Goal: Task Accomplishment & Management: Complete application form

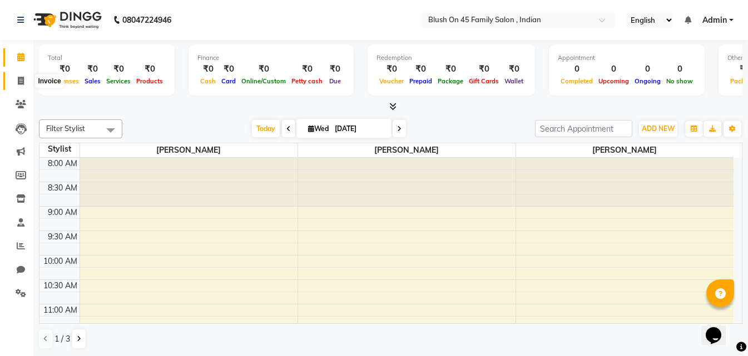
click at [23, 84] on icon at bounding box center [21, 81] width 6 height 8
select select "service"
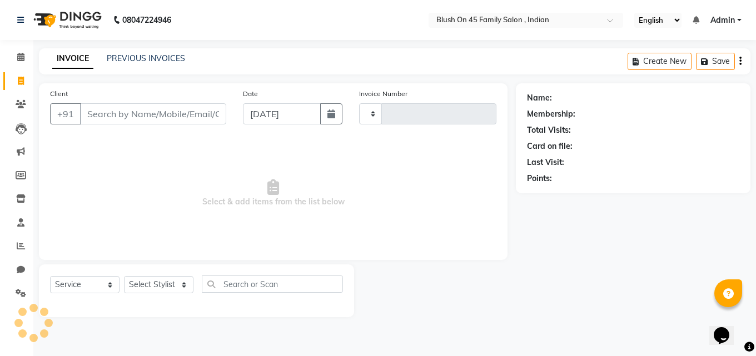
type input "0013"
select select "8921"
click at [121, 115] on input "Client" at bounding box center [153, 113] width 146 height 21
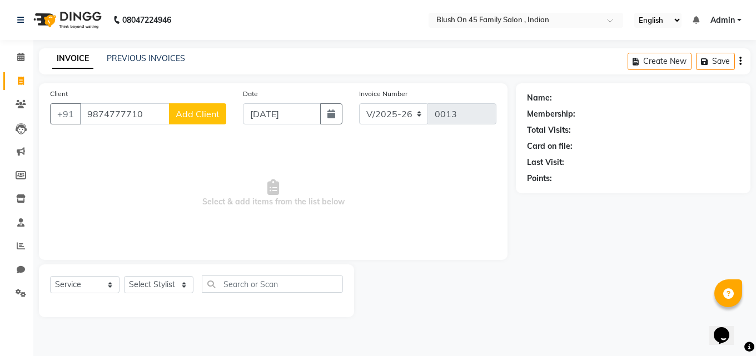
type input "9874777710"
click at [192, 122] on button "Add Client" at bounding box center [197, 113] width 57 height 21
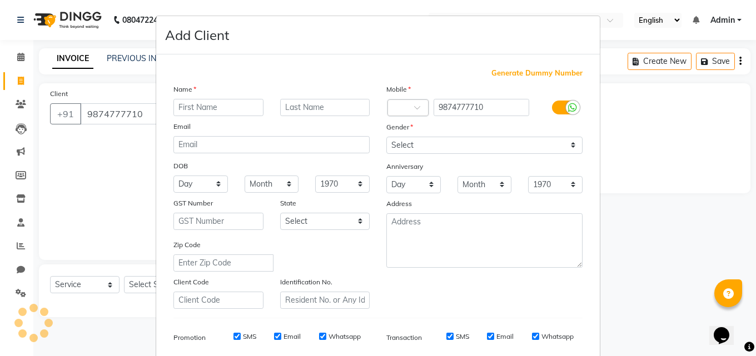
click at [183, 109] on input "text" at bounding box center [218, 107] width 90 height 17
type input "[PERSON_NAME]"
click at [293, 111] on input "text" at bounding box center [325, 107] width 90 height 17
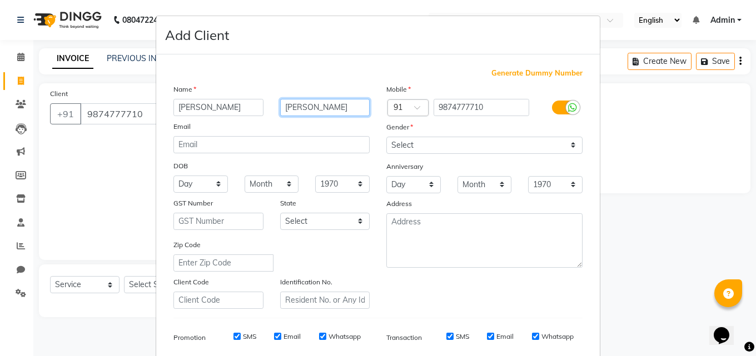
type input "[PERSON_NAME]"
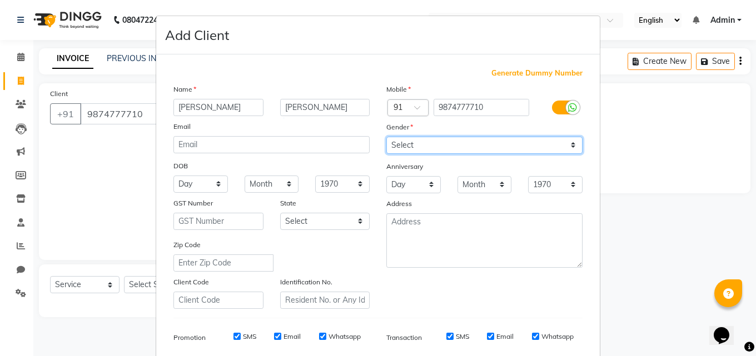
click at [569, 146] on select "Select [DEMOGRAPHIC_DATA] [DEMOGRAPHIC_DATA] Other Prefer Not To Say" at bounding box center [484, 145] width 196 height 17
select select "[DEMOGRAPHIC_DATA]"
click at [386, 137] on select "Select [DEMOGRAPHIC_DATA] [DEMOGRAPHIC_DATA] Other Prefer Not To Say" at bounding box center [484, 145] width 196 height 17
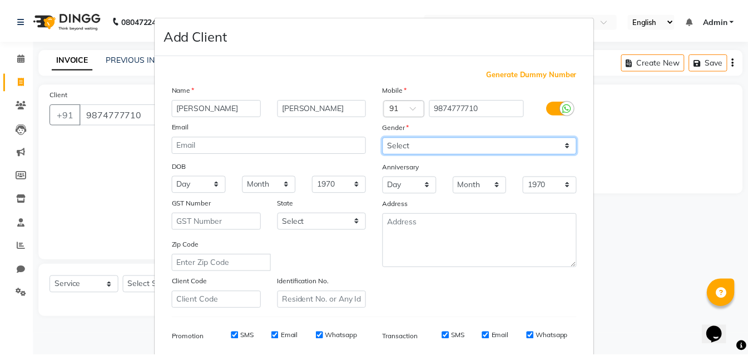
scroll to position [157, 0]
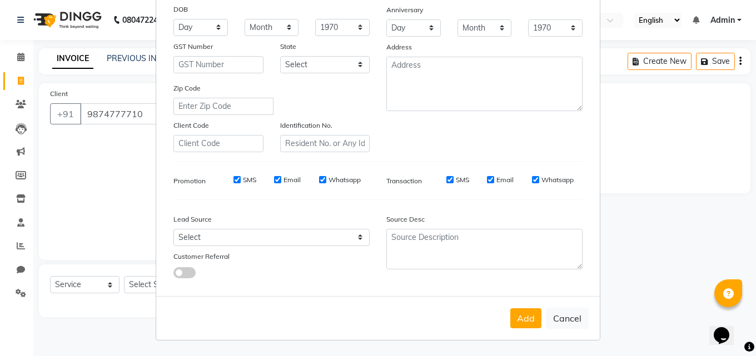
click at [499, 180] on label "Email" at bounding box center [504, 180] width 17 height 10
click at [494, 180] on input "Email" at bounding box center [490, 179] width 7 height 7
checkbox input "false"
click at [277, 178] on input "Email" at bounding box center [277, 179] width 7 height 7
checkbox input "false"
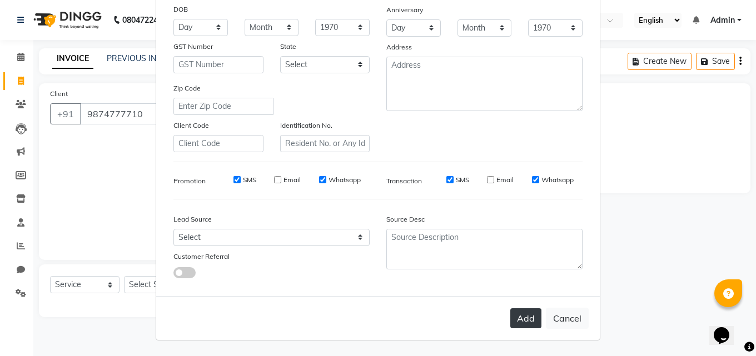
click at [518, 324] on button "Add" at bounding box center [525, 319] width 31 height 20
select select
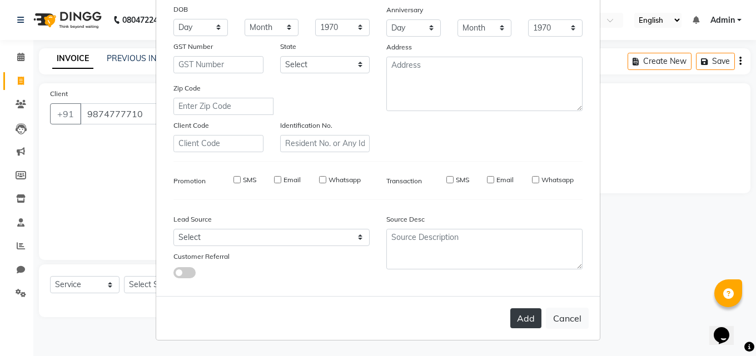
select select
checkbox input "false"
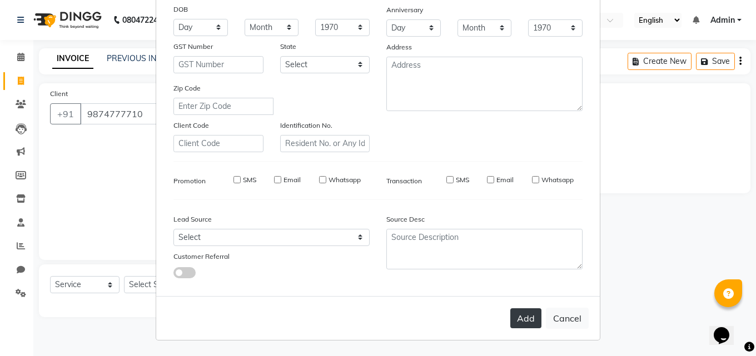
checkbox input "false"
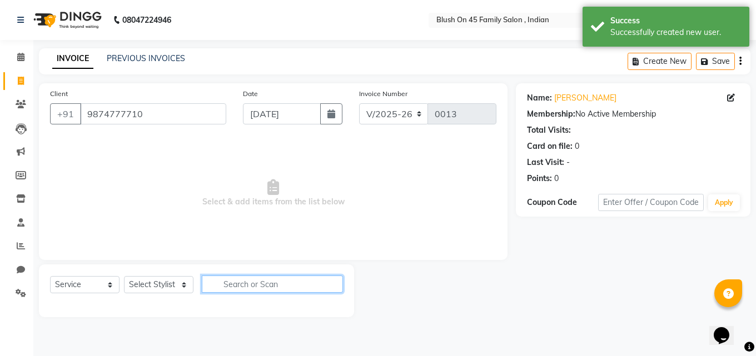
click at [227, 286] on input "text" at bounding box center [272, 284] width 141 height 17
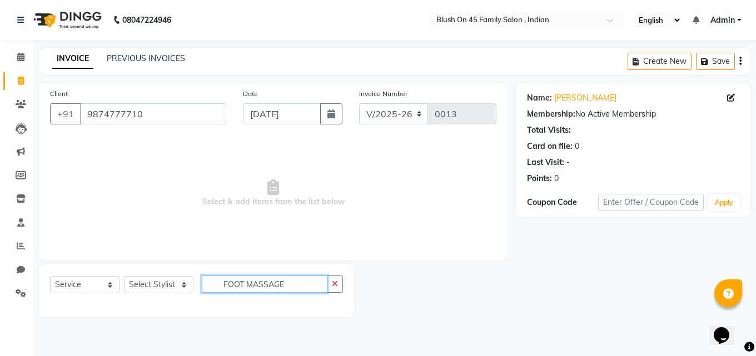
type input "FOOT MASSAGE"
click at [187, 282] on select "Select Stylist ALO [PERSON_NAME] ARIPITA DAS [PERSON_NAME] [PERSON_NAME] [PERSO…" at bounding box center [158, 284] width 69 height 17
select select "90287"
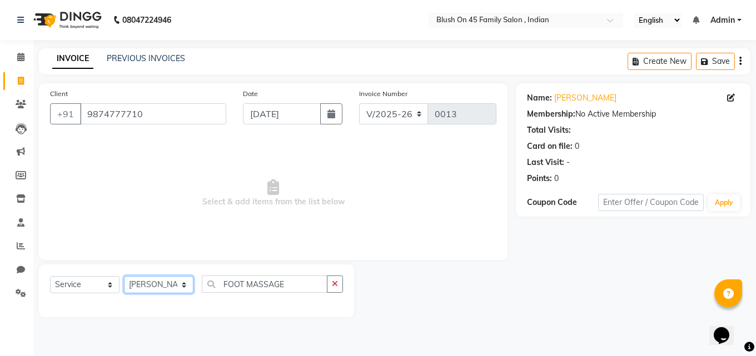
click at [124, 276] on select "Select Stylist ALO [PERSON_NAME] ARIPITA DAS [PERSON_NAME] [PERSON_NAME] [PERSO…" at bounding box center [158, 284] width 69 height 17
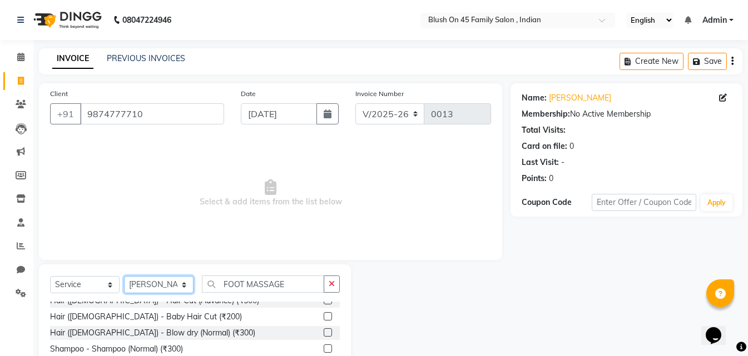
scroll to position [667, 0]
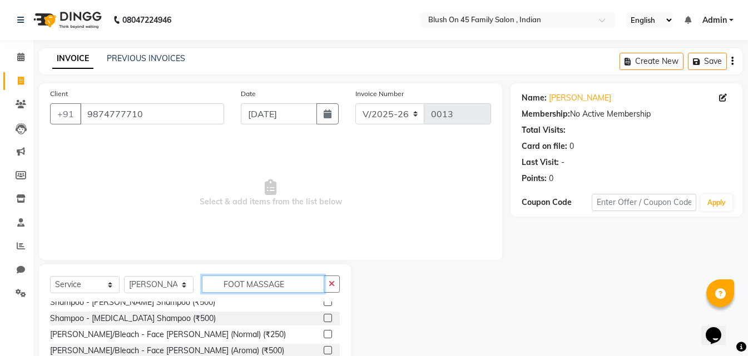
click at [300, 286] on input "FOOT MASSAGE" at bounding box center [263, 284] width 122 height 17
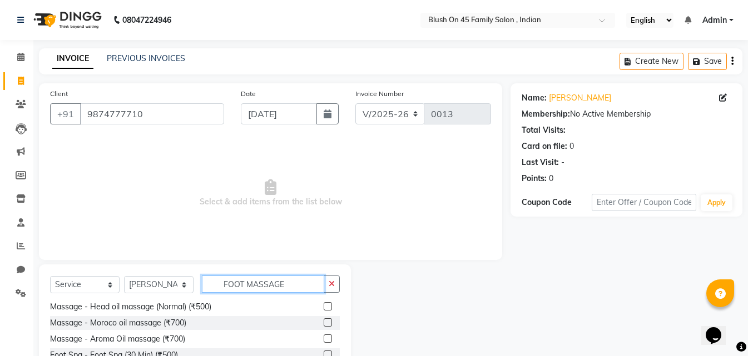
scroll to position [1549, 0]
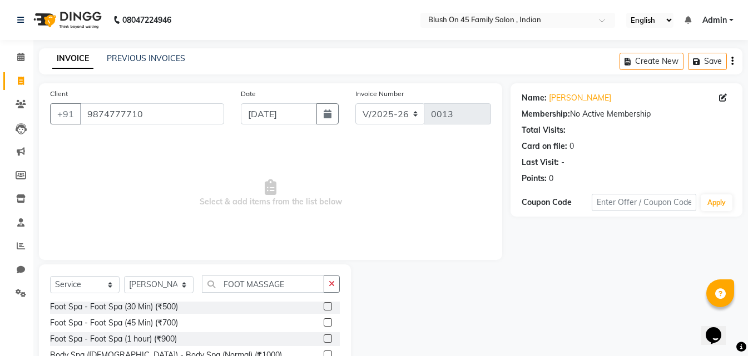
click at [324, 323] on label at bounding box center [328, 323] width 8 height 8
click at [324, 323] on input "checkbox" at bounding box center [327, 323] width 7 height 7
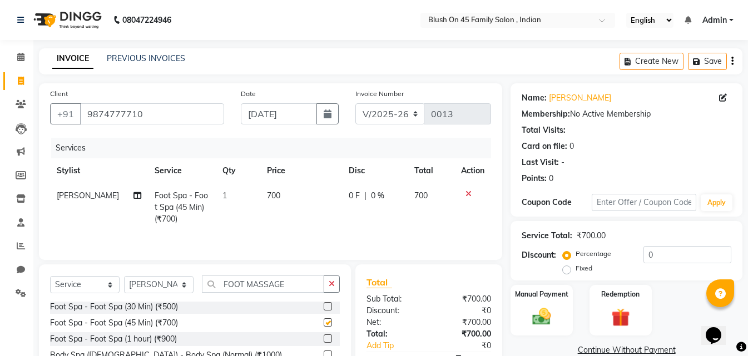
checkbox input "false"
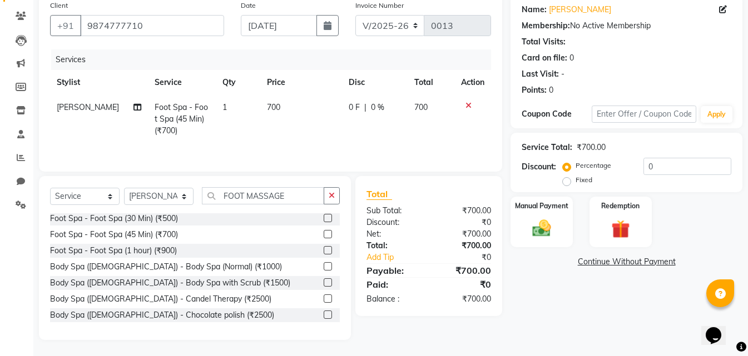
scroll to position [89, 0]
click at [533, 221] on img at bounding box center [541, 228] width 31 height 22
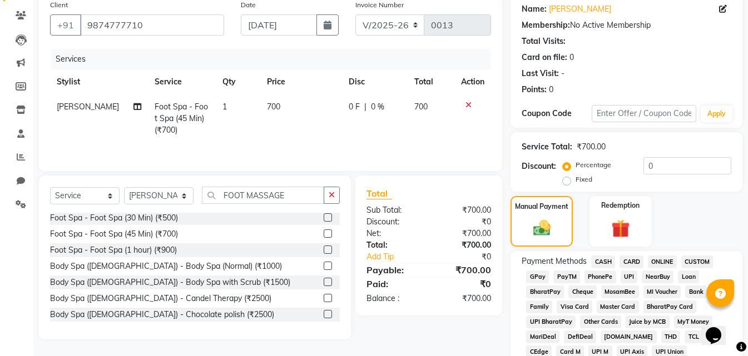
click at [606, 260] on span "CASH" at bounding box center [603, 262] width 24 height 13
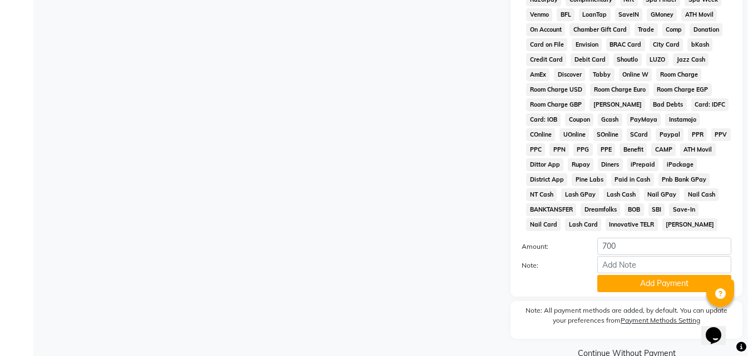
scroll to position [478, 0]
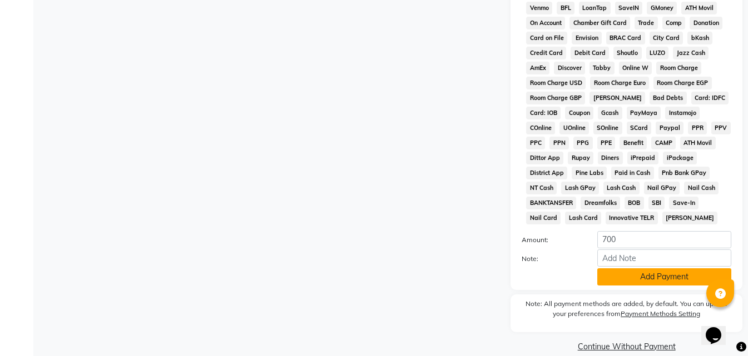
click at [624, 281] on button "Add Payment" at bounding box center [664, 276] width 134 height 17
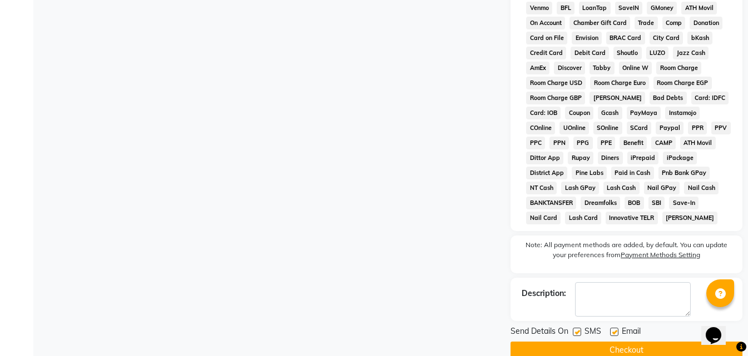
click at [613, 329] on label at bounding box center [614, 332] width 8 height 8
click at [613, 329] on input "checkbox" at bounding box center [613, 332] width 7 height 7
checkbox input "false"
click at [613, 346] on button "Checkout" at bounding box center [626, 350] width 232 height 17
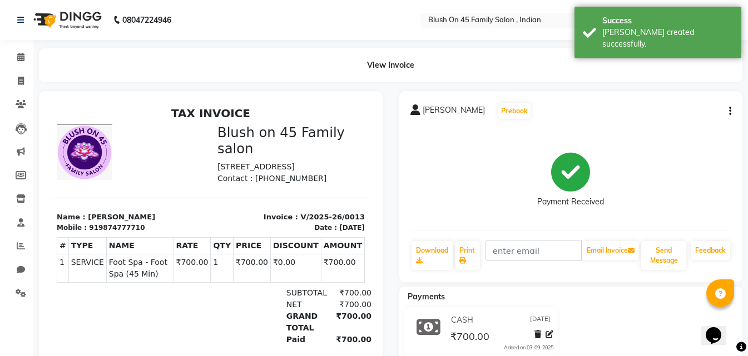
scroll to position [9, 0]
click at [21, 62] on span at bounding box center [20, 57] width 19 height 13
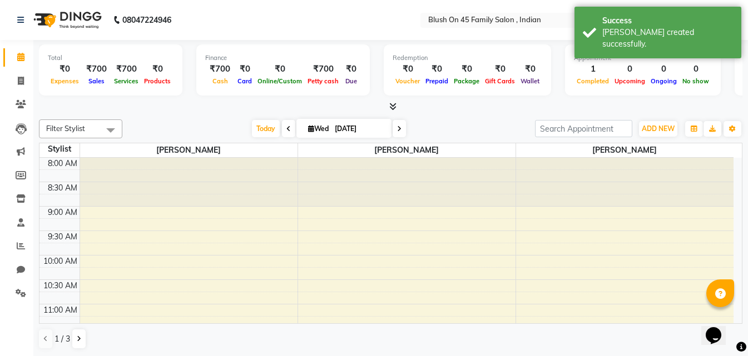
click at [18, 260] on li "Chat" at bounding box center [16, 270] width 33 height 24
click at [24, 270] on icon at bounding box center [21, 270] width 8 height 8
select select "100"
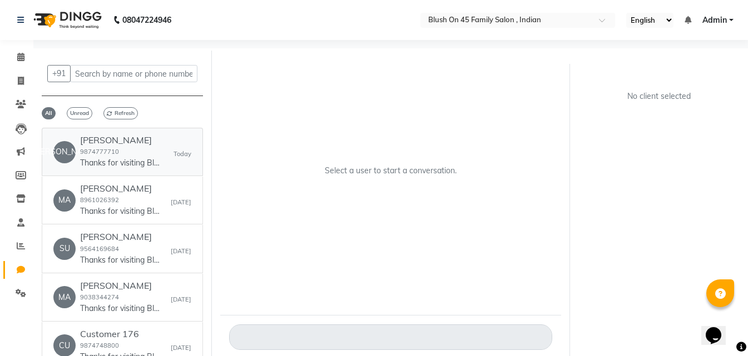
click at [116, 156] on div "[PERSON_NAME] 9874777710 Thanks for visiting Blush on 45 Family salon . Your bi…" at bounding box center [121, 152] width 83 height 34
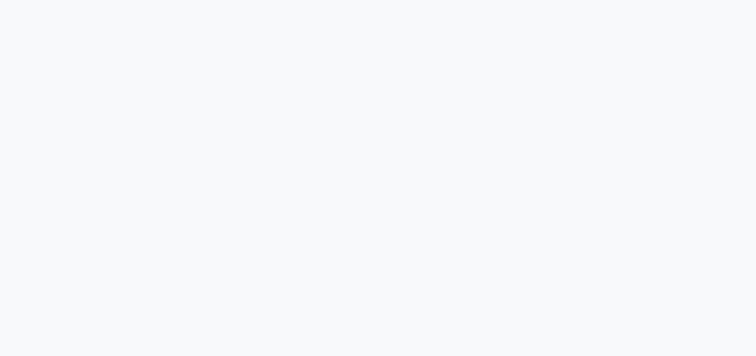
select select "100"
